Goal: Check status

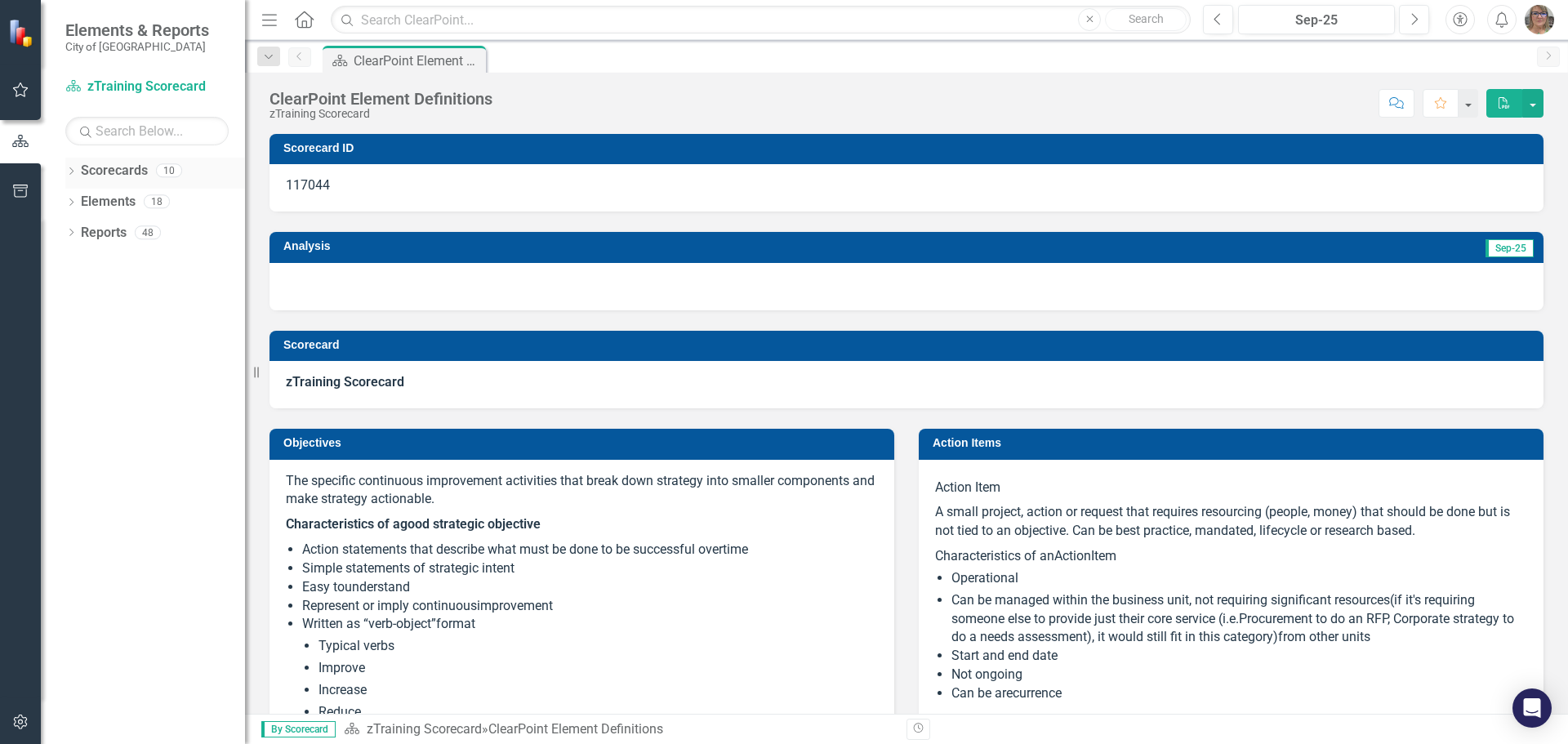
click at [79, 170] on div "Dropdown Scorecards 10" at bounding box center [155, 172] width 180 height 31
click at [73, 173] on icon "Dropdown" at bounding box center [71, 173] width 11 height 9
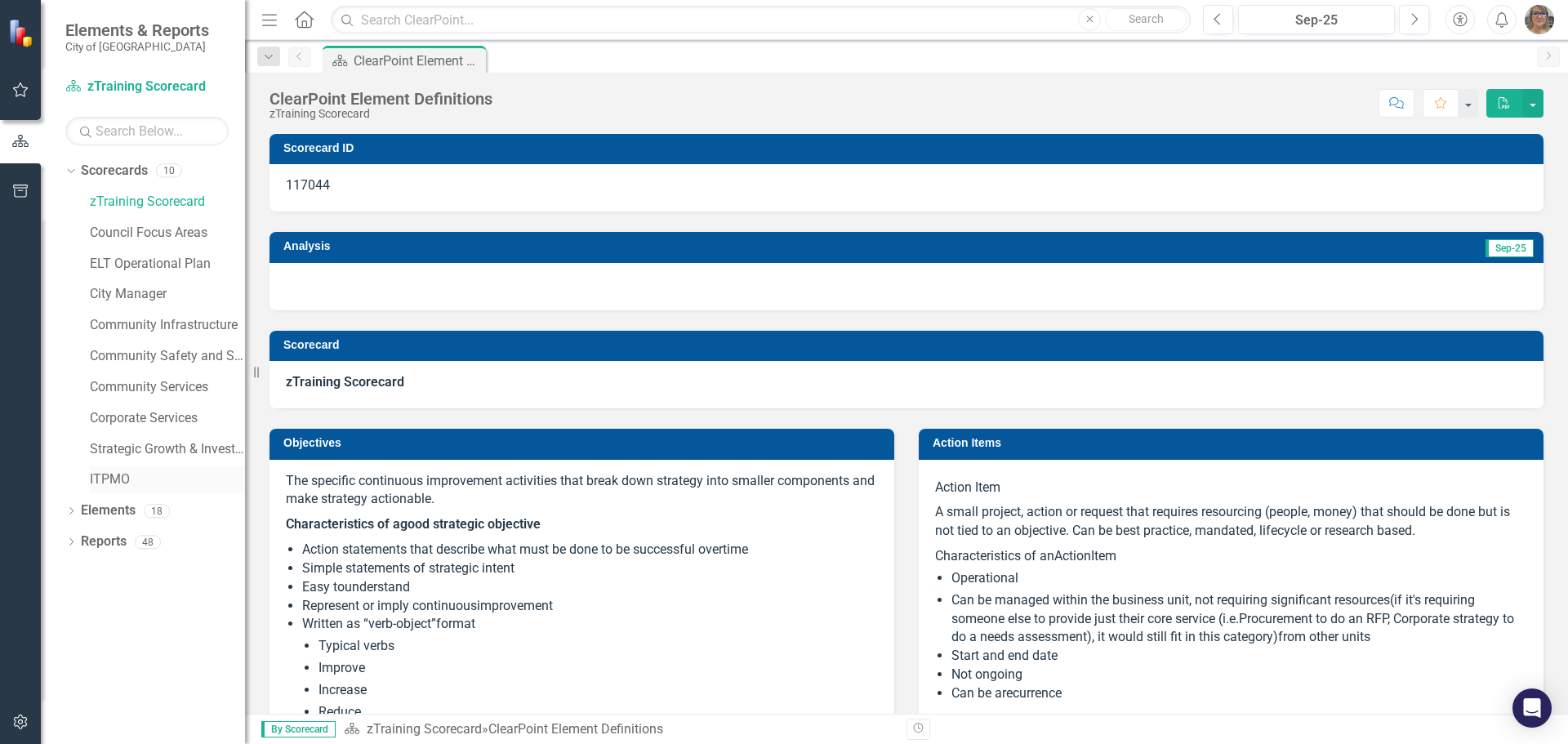
drag, startPoint x: 121, startPoint y: 473, endPoint x: 133, endPoint y: 474, distance: 12.0
click at [121, 417] on link "ITPMO" at bounding box center [168, 480] width 155 height 19
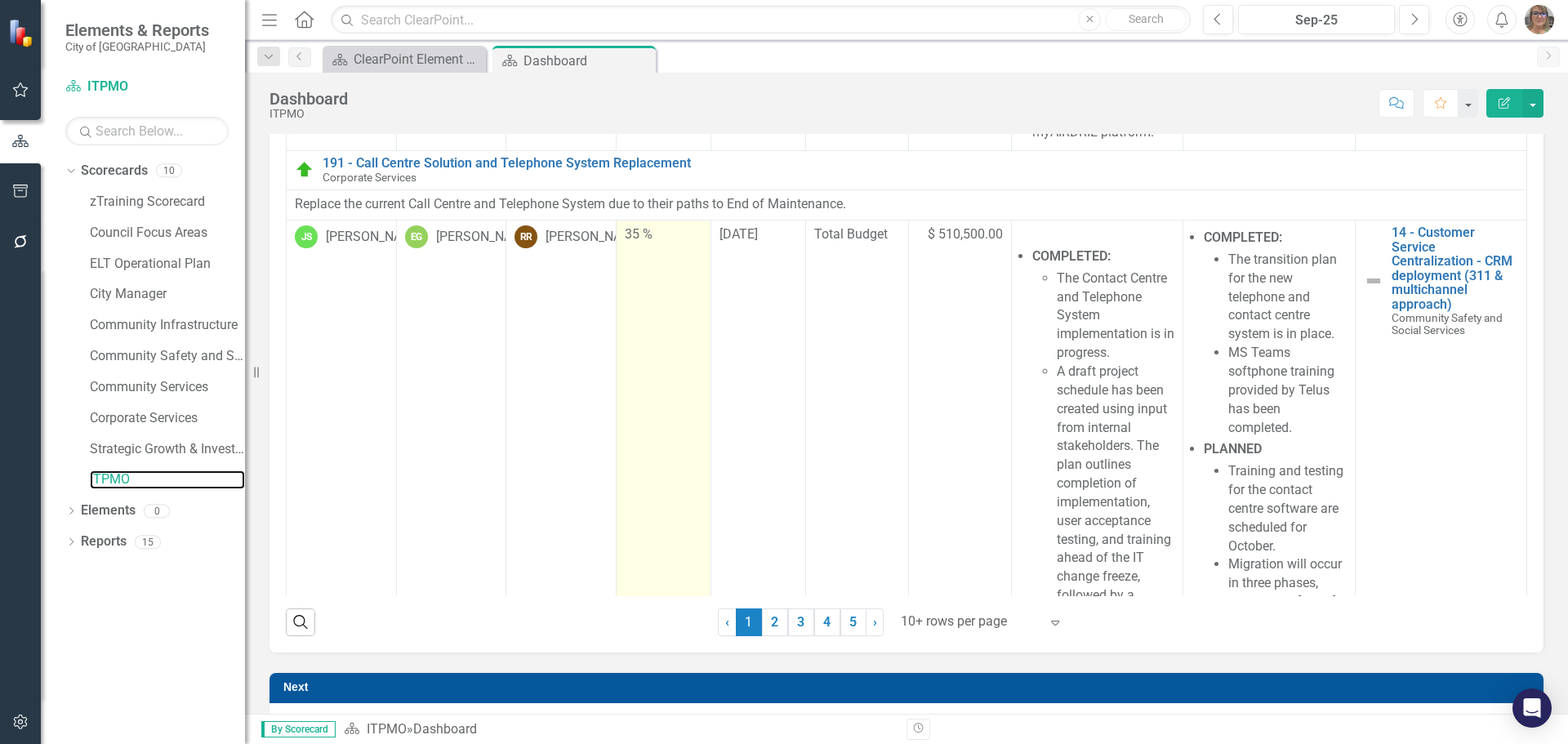
scroll to position [736, 0]
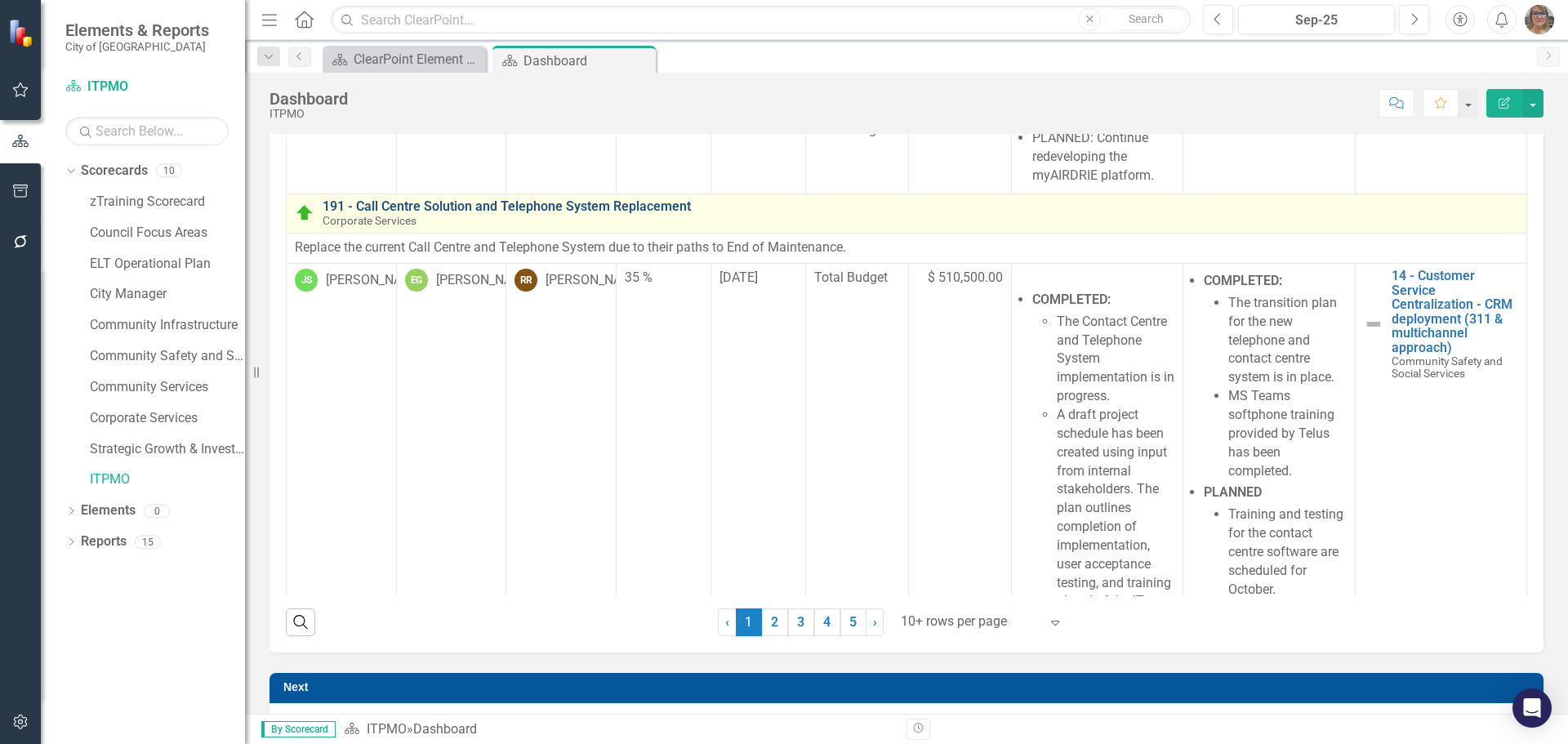
click at [397, 214] on link "191 - Call Centre Solution and Telephone System Replacement" at bounding box center [920, 207] width 1195 height 15
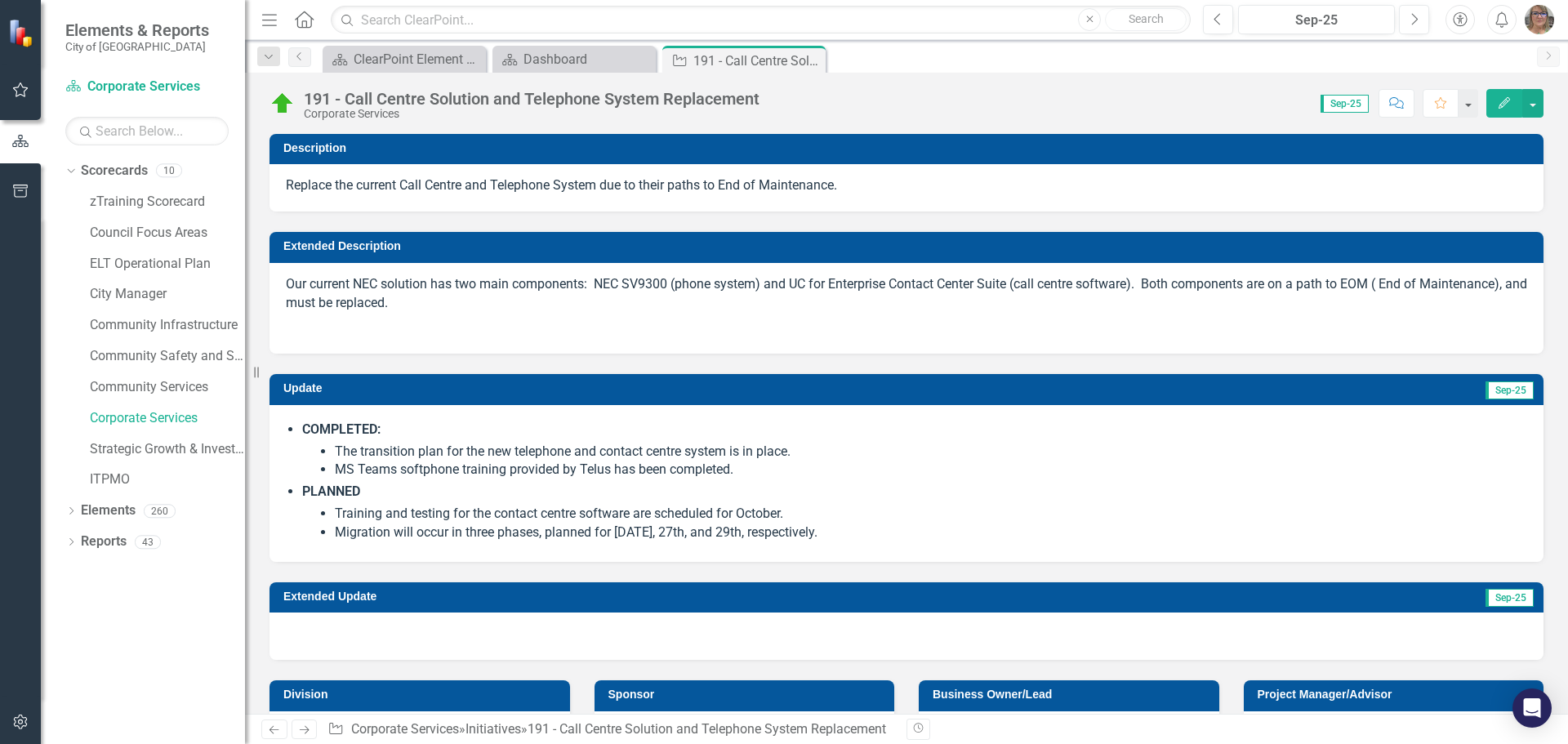
checkbox input "true"
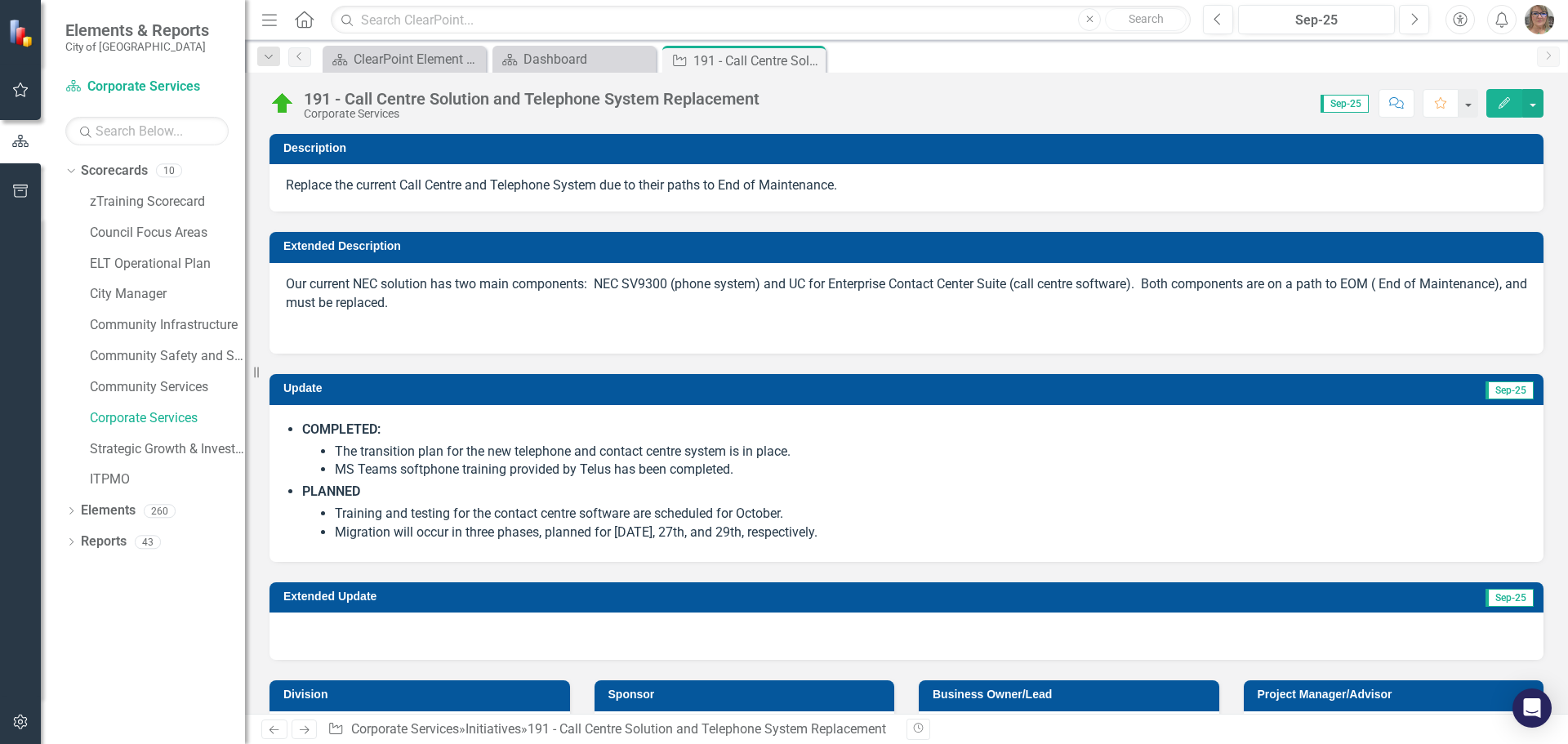
checkbox input "true"
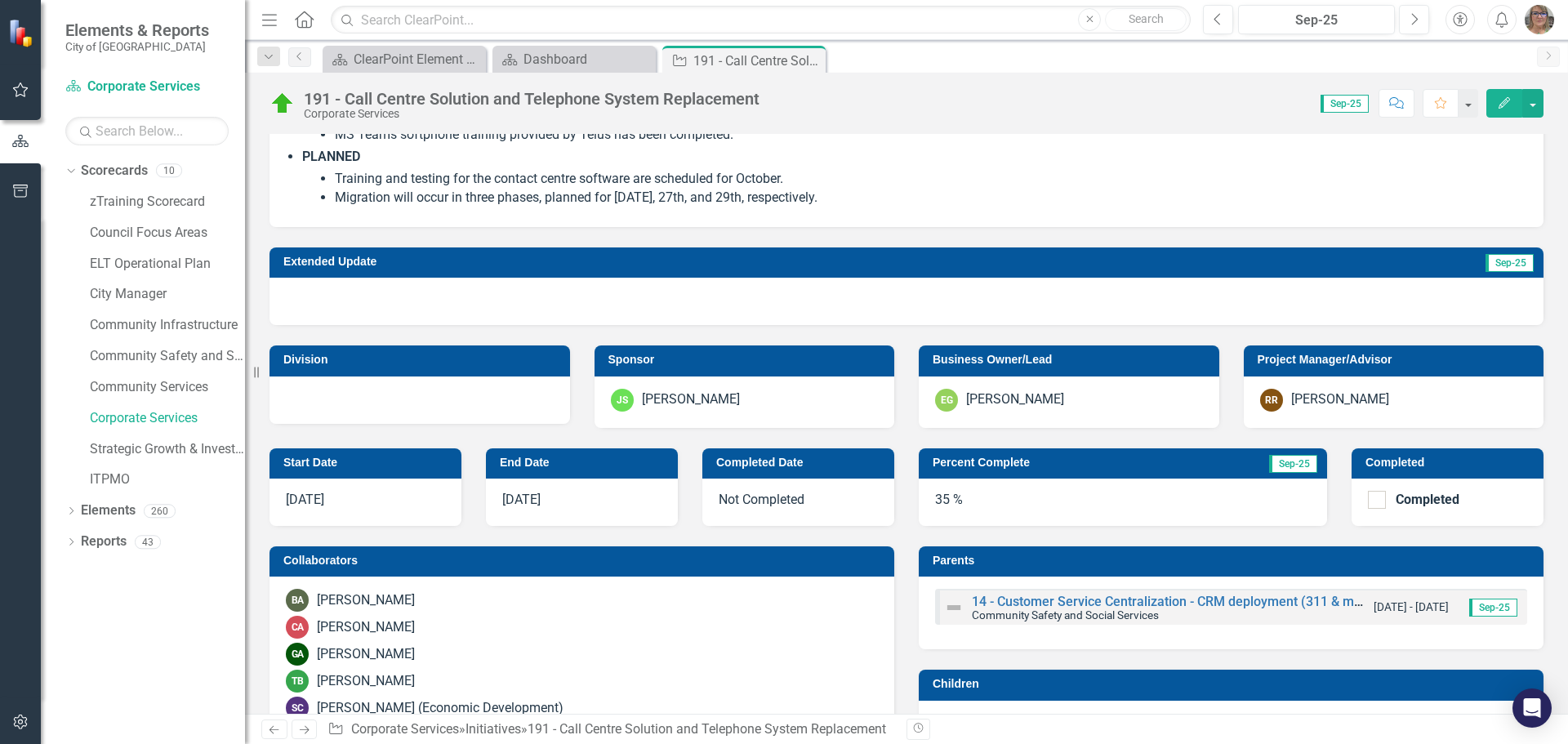
scroll to position [327, 0]
